Goal: Find specific page/section: Find specific page/section

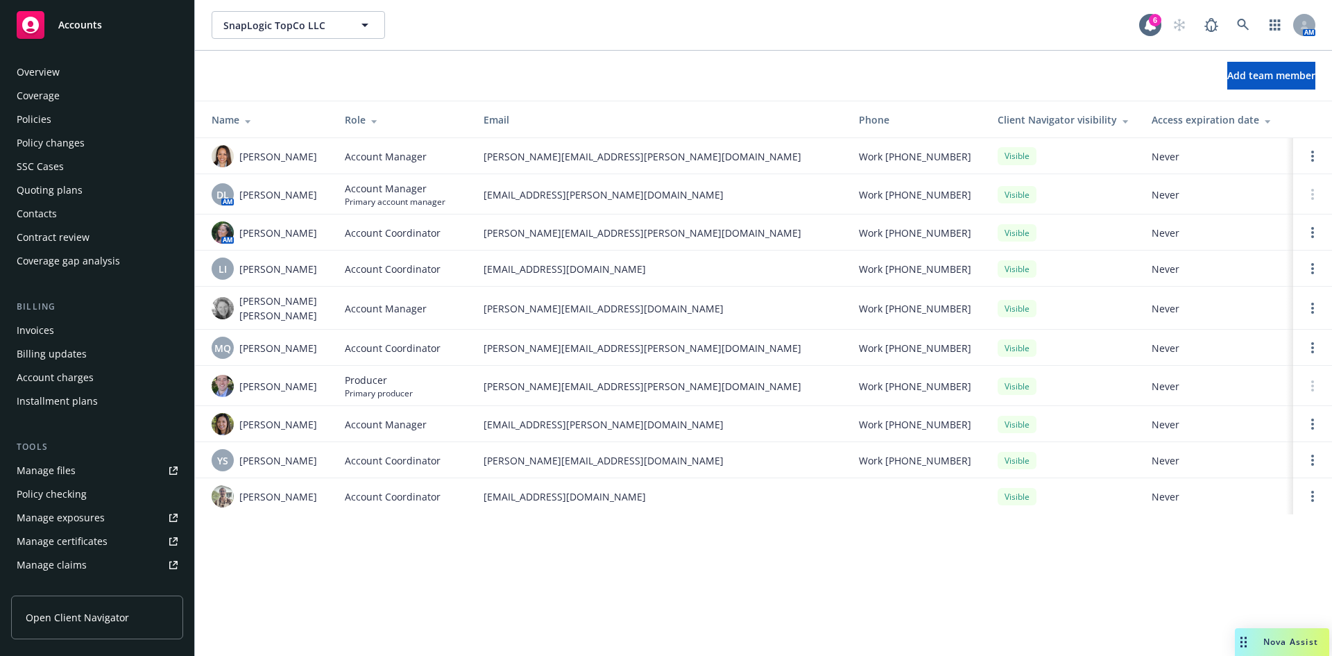
scroll to position [272, 0]
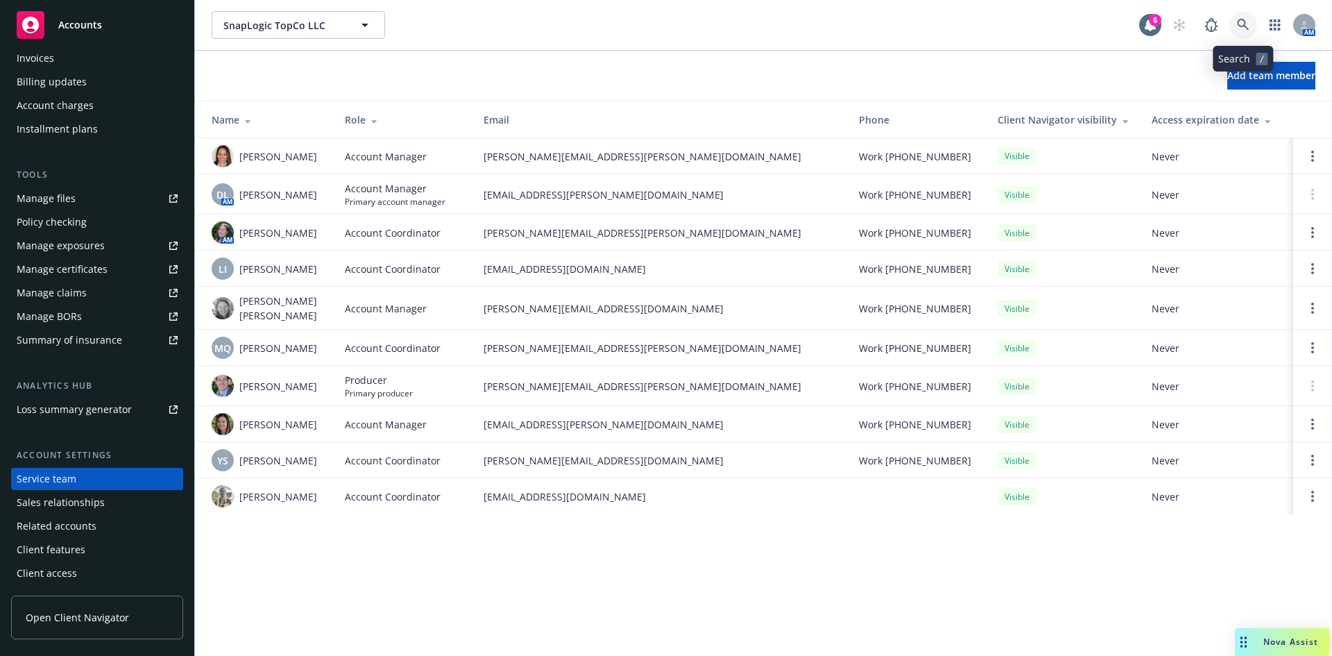
click at [1239, 20] on icon at bounding box center [1243, 25] width 12 height 12
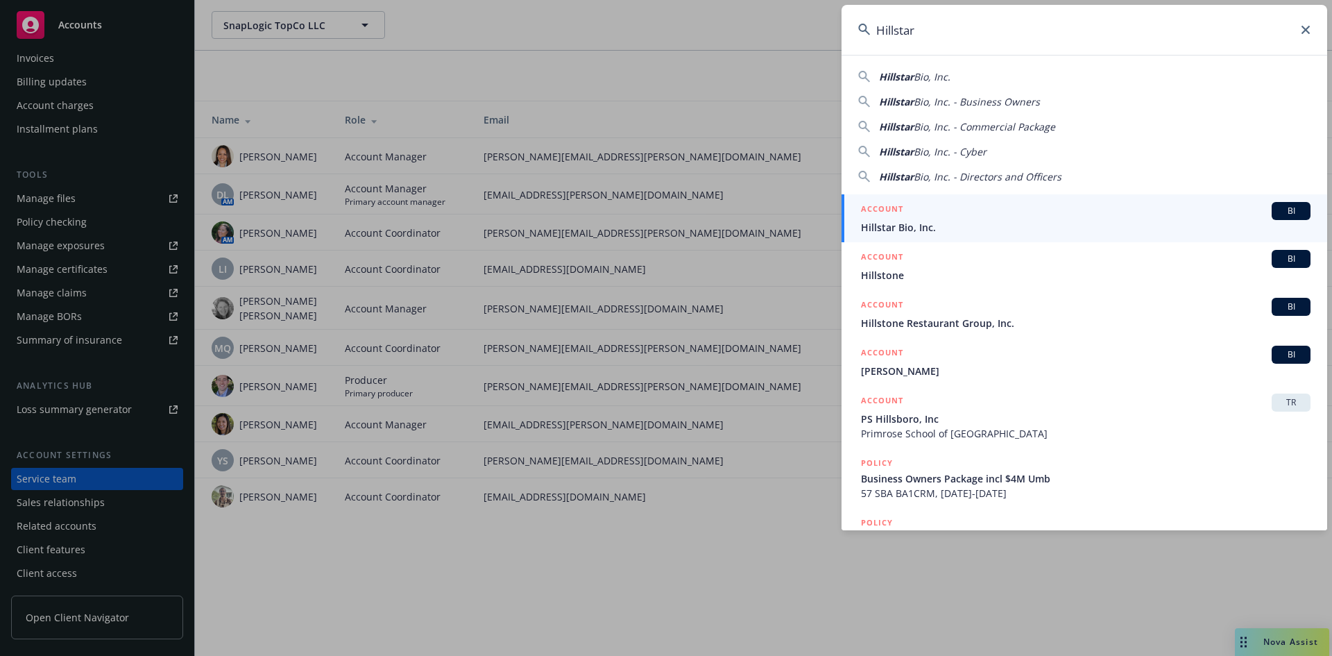
type input "Hillstar"
click at [919, 228] on span "Hillstar Bio, Inc." at bounding box center [1086, 227] width 450 height 15
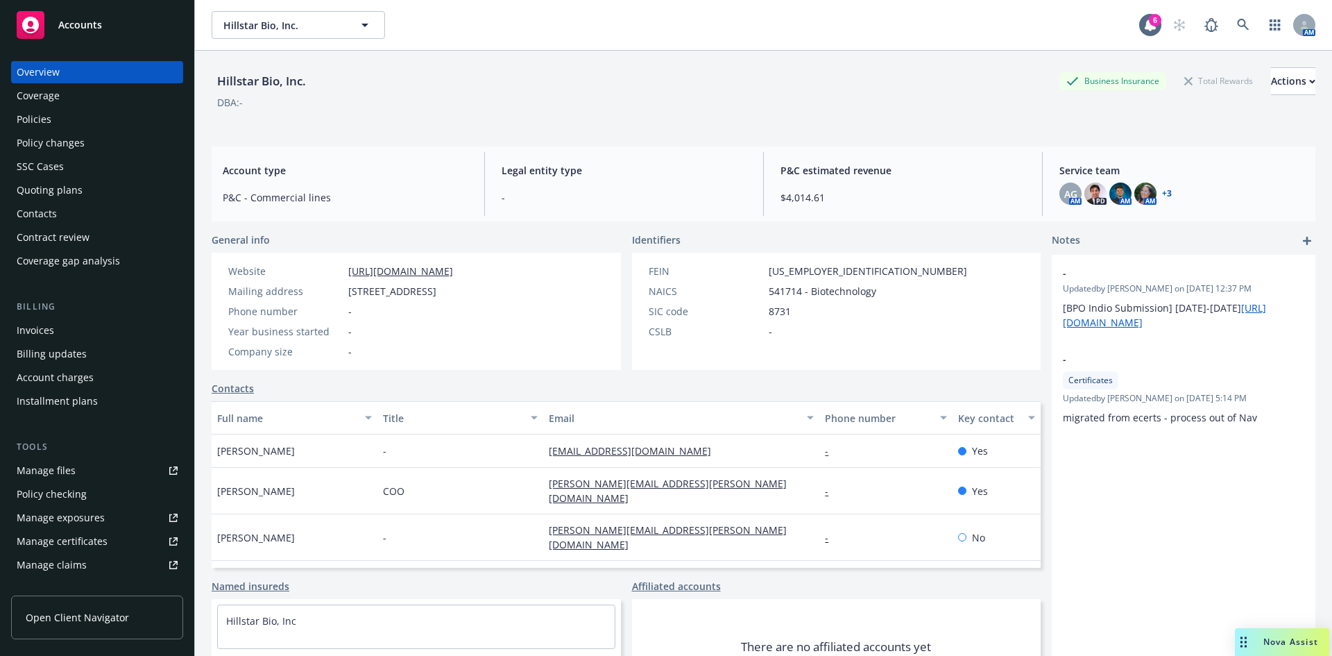
click at [26, 118] on div "Policies" at bounding box center [34, 119] width 35 height 22
